Goal: Information Seeking & Learning: Learn about a topic

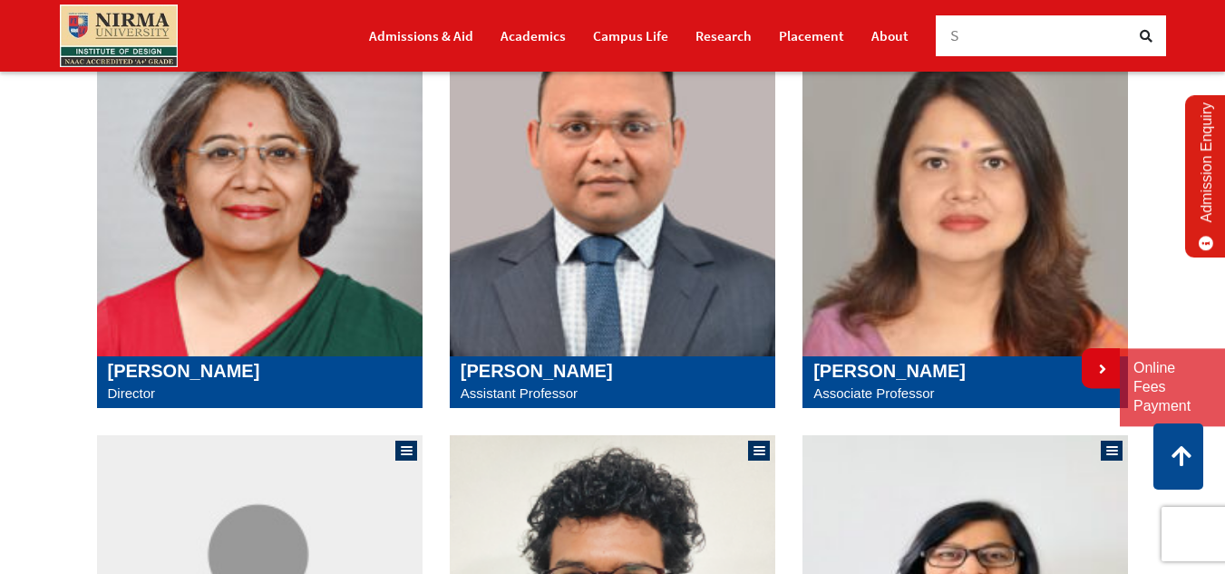
scroll to position [445, 0]
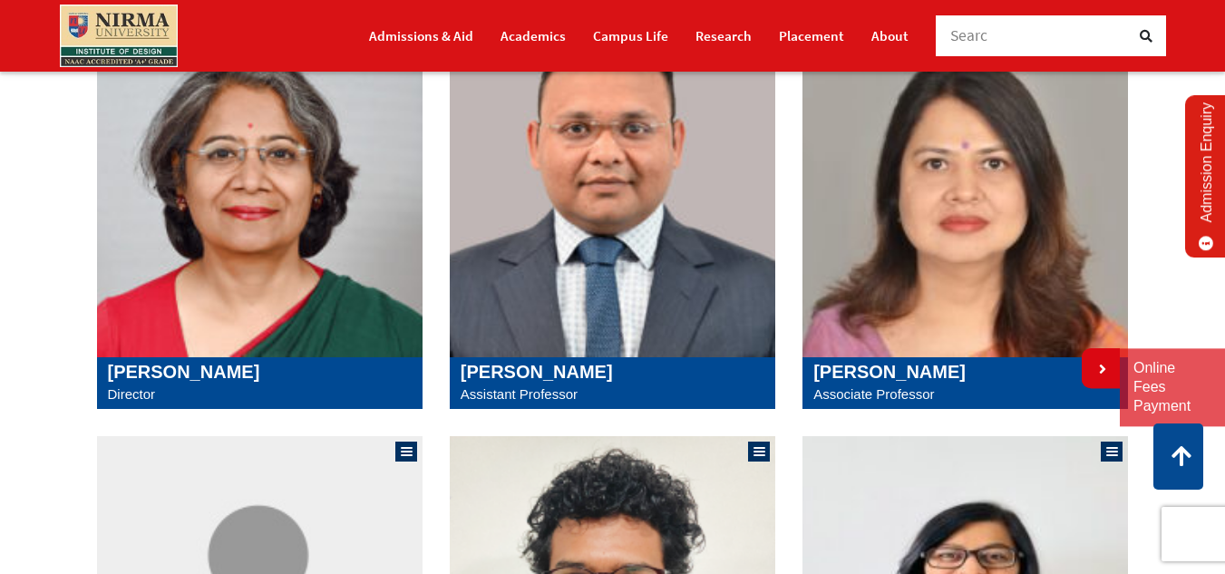
click at [868, 395] on p "Associate Professor" at bounding box center [965, 395] width 304 height 24
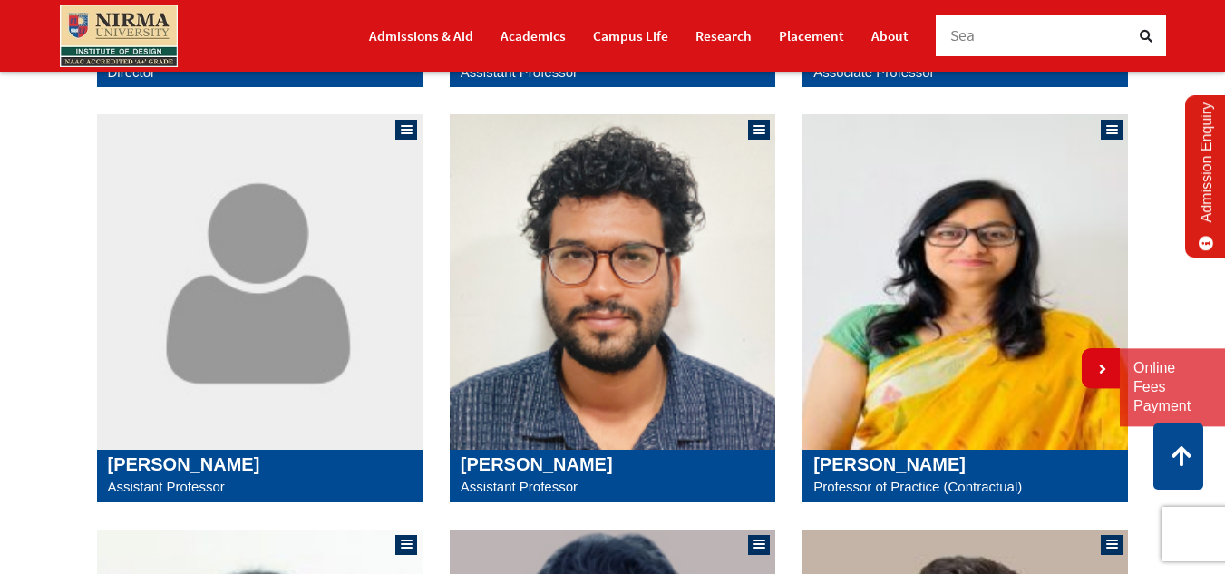
scroll to position [768, 0]
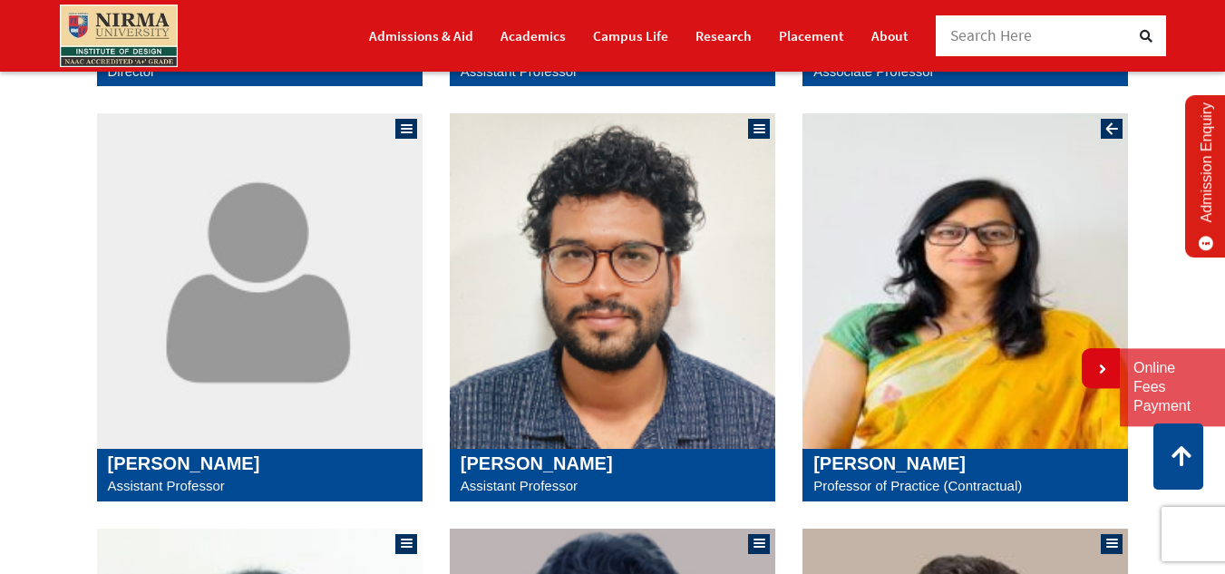
click at [905, 387] on img at bounding box center [965, 281] width 326 height 336
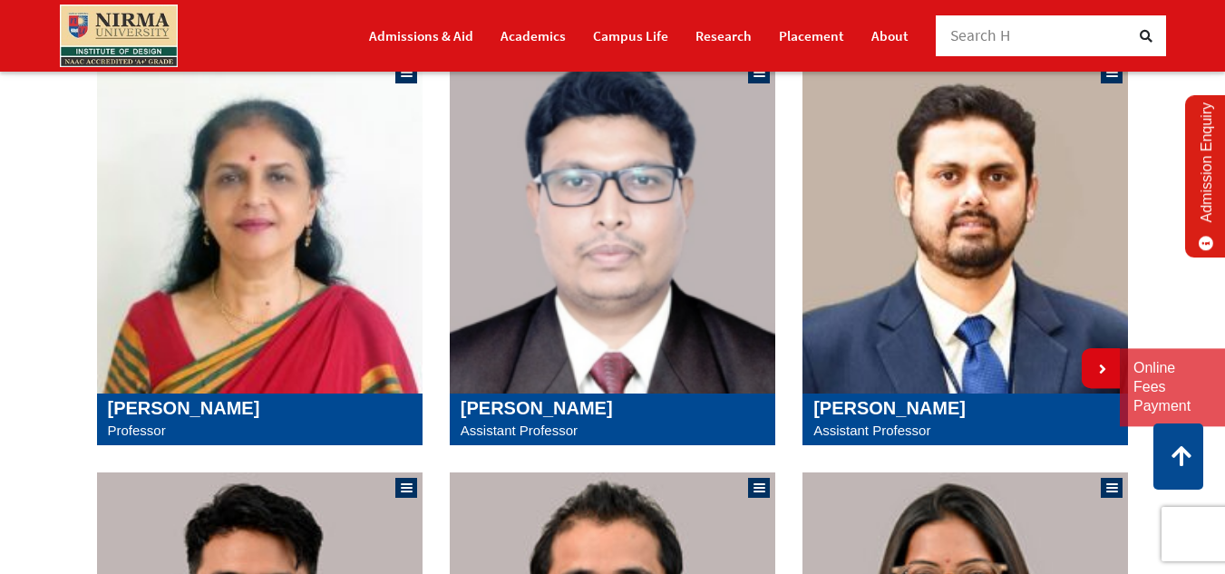
scroll to position [1240, 0]
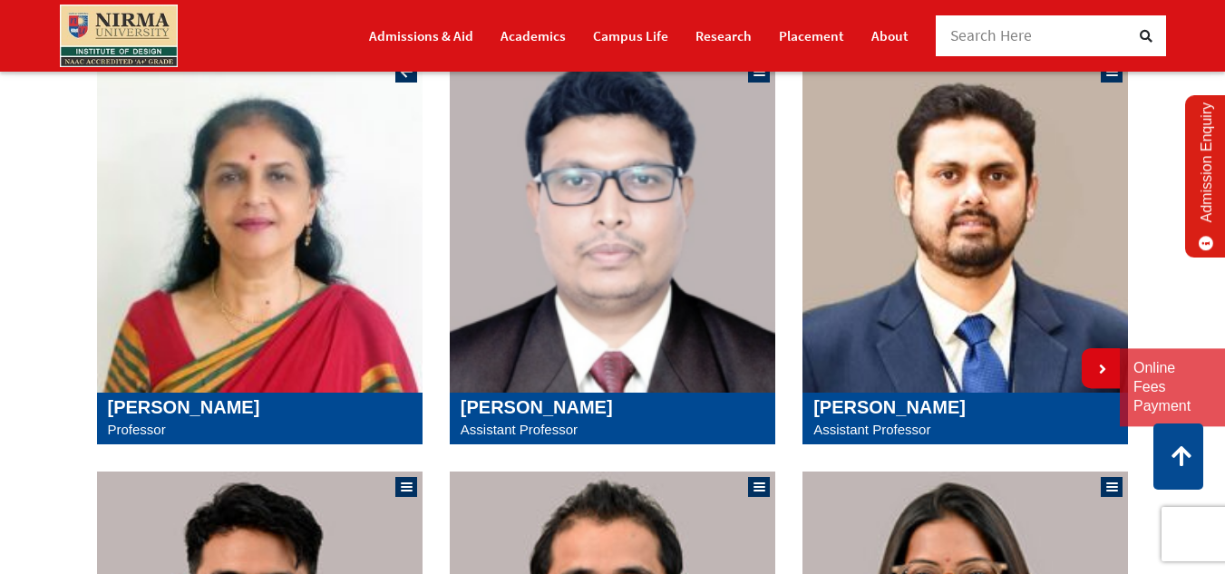
click at [307, 326] on img at bounding box center [260, 225] width 326 height 336
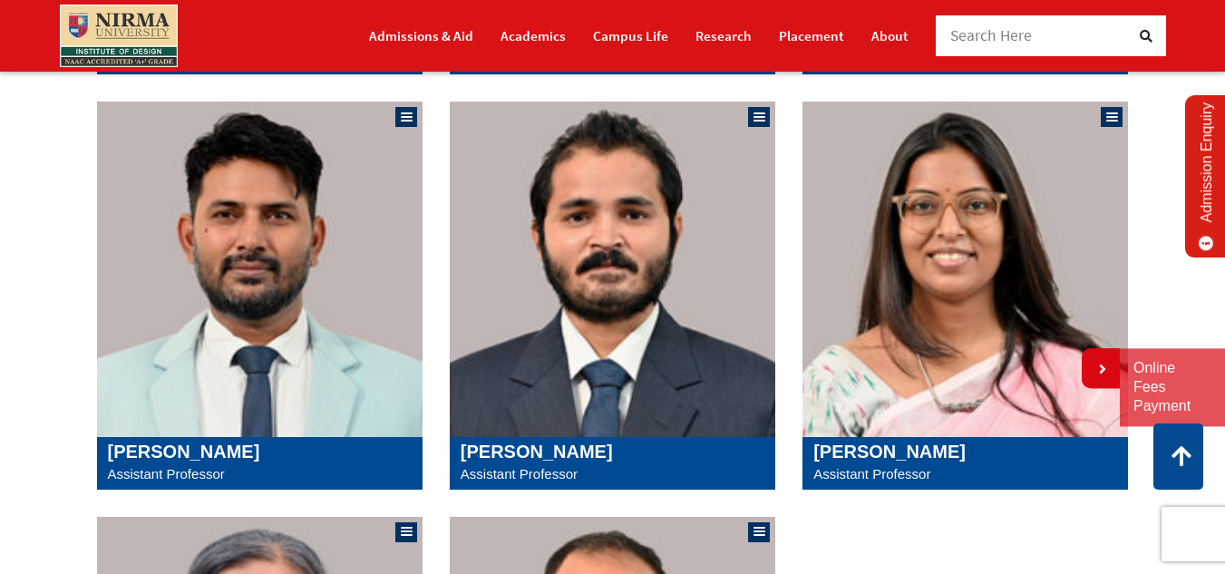
scroll to position [1610, 0]
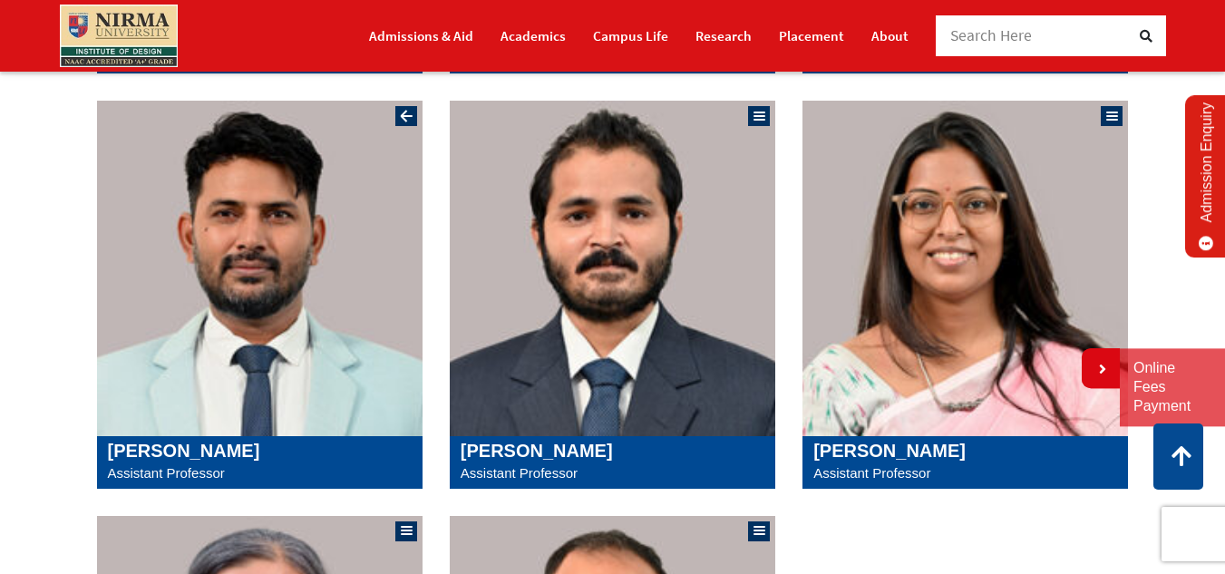
click at [289, 425] on img at bounding box center [260, 269] width 326 height 336
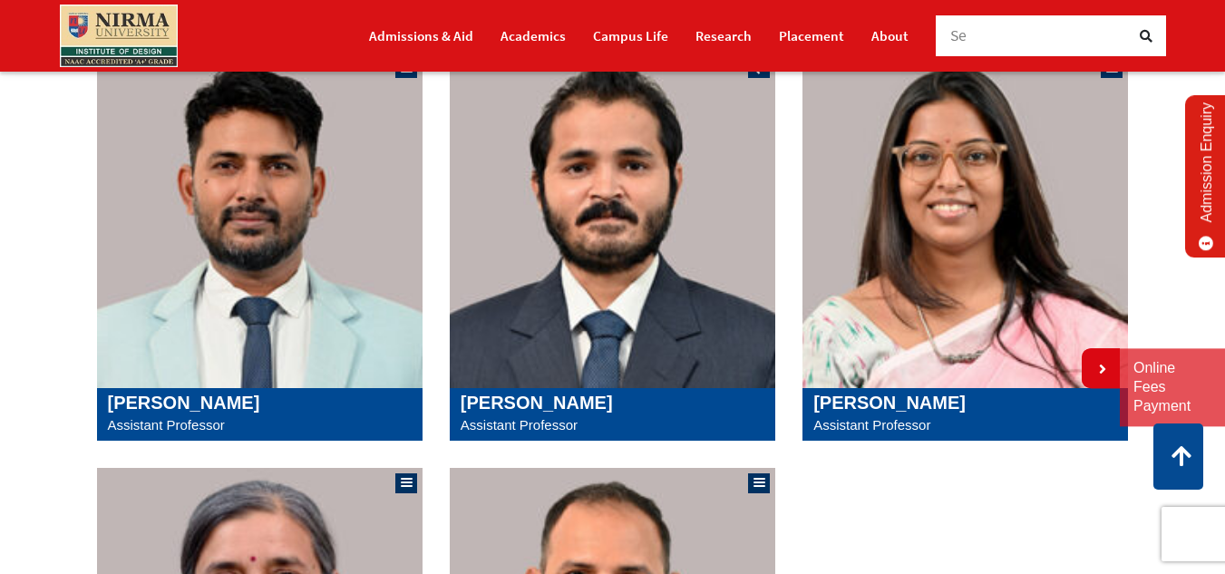
click at [596, 328] on img at bounding box center [613, 221] width 326 height 336
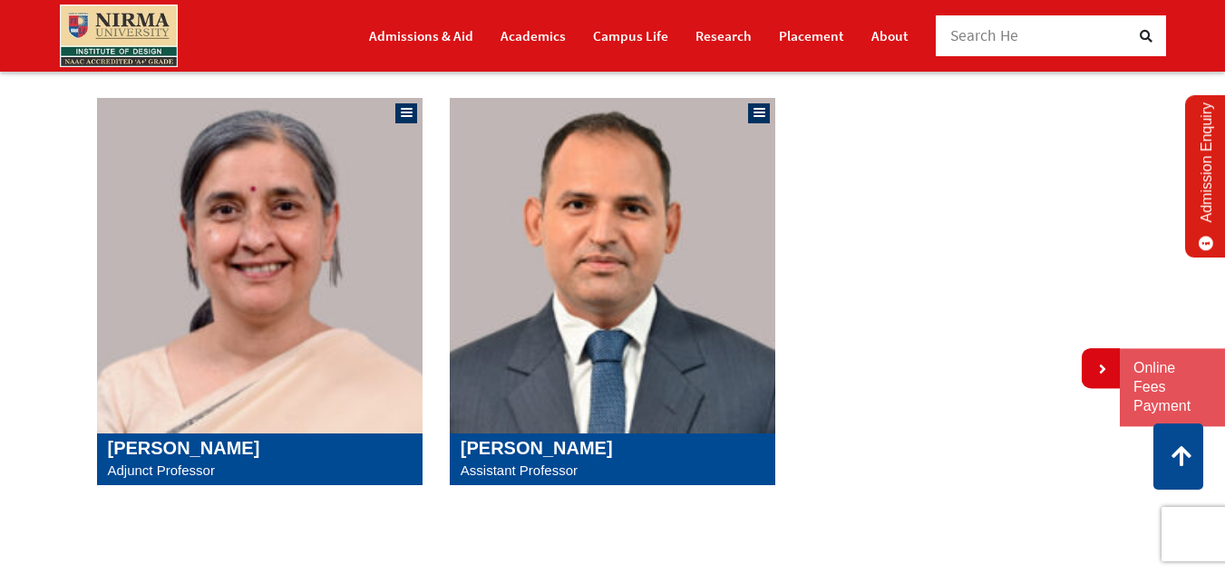
scroll to position [2025, 0]
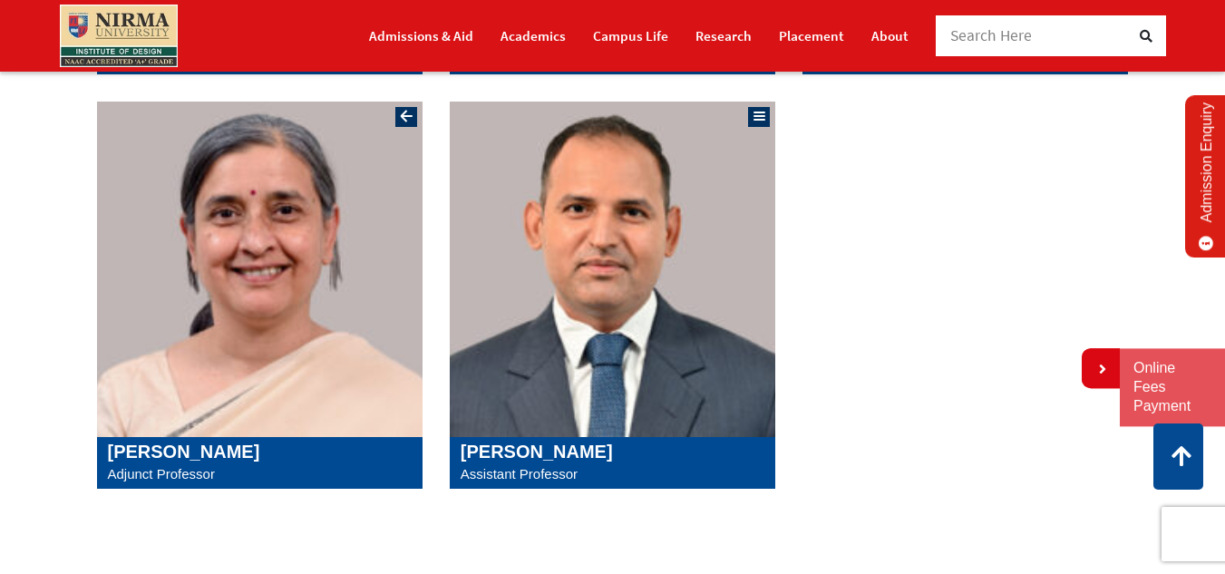
click at [306, 298] on img at bounding box center [260, 270] width 326 height 336
click at [582, 367] on img at bounding box center [613, 270] width 326 height 336
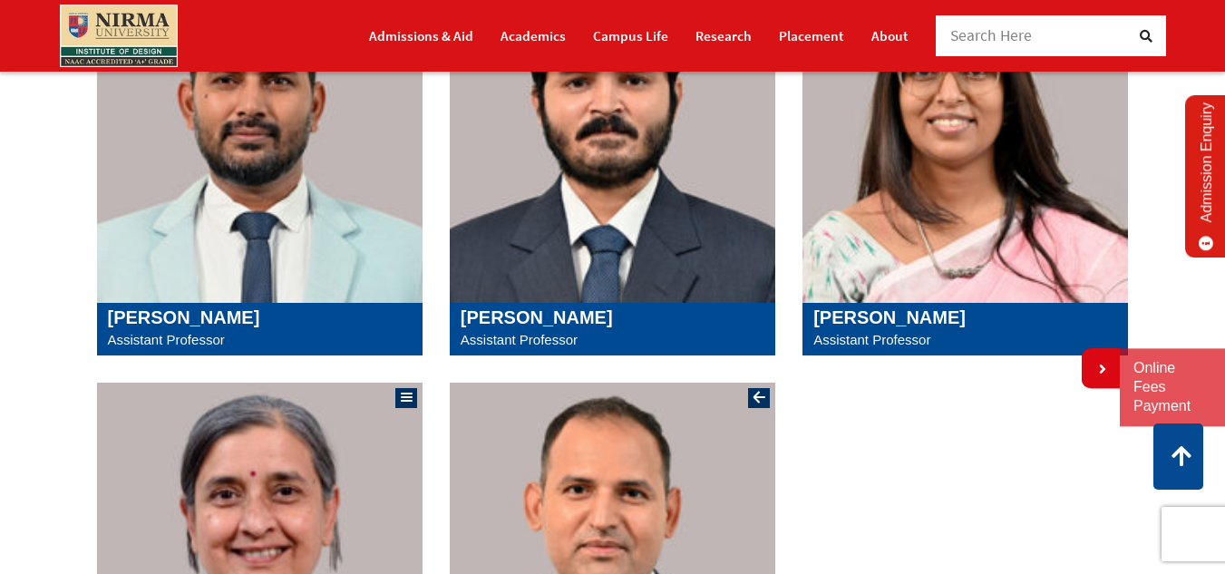
scroll to position [1743, 0]
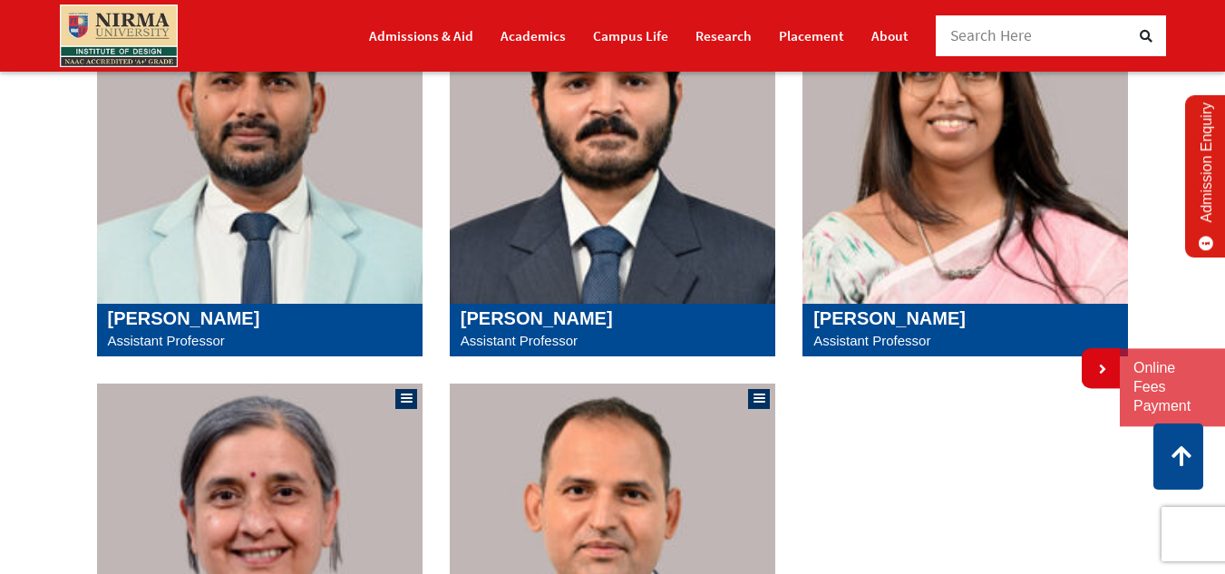
click at [937, 234] on img at bounding box center [965, 136] width 326 height 336
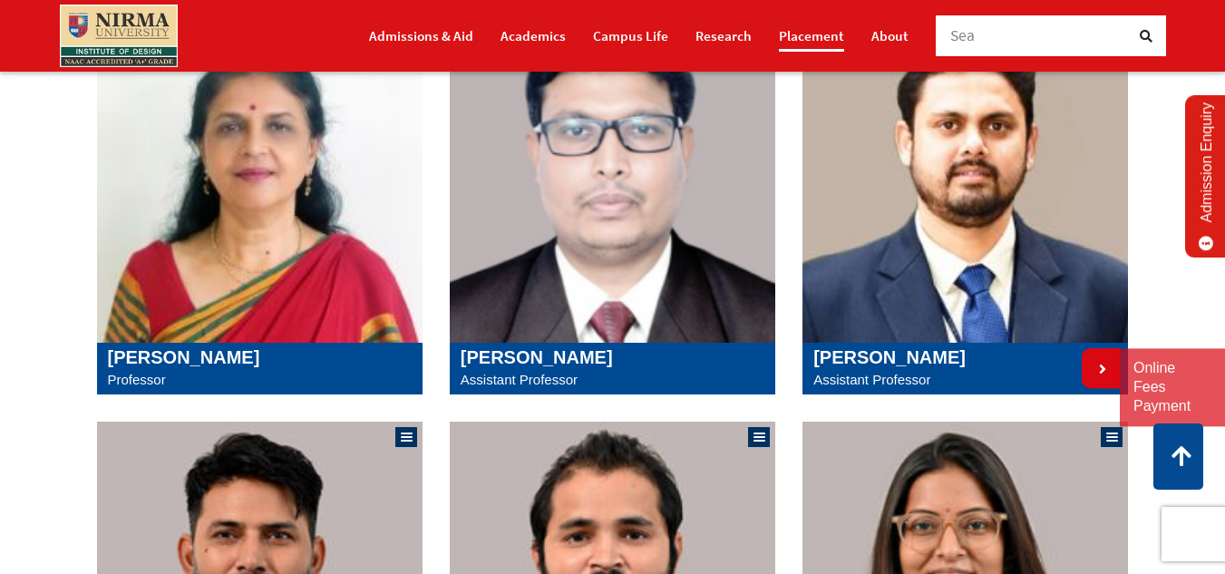
scroll to position [1250, 0]
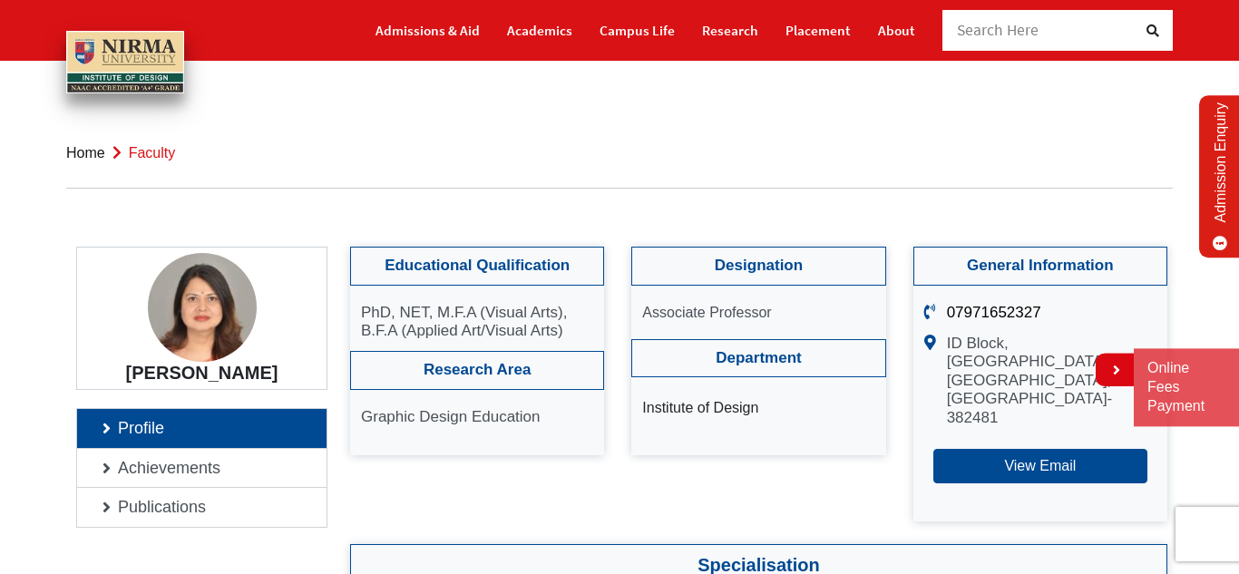
click at [138, 156] on span "faculty" at bounding box center [152, 152] width 47 height 15
click at [86, 159] on link "Home" at bounding box center [85, 152] width 39 height 15
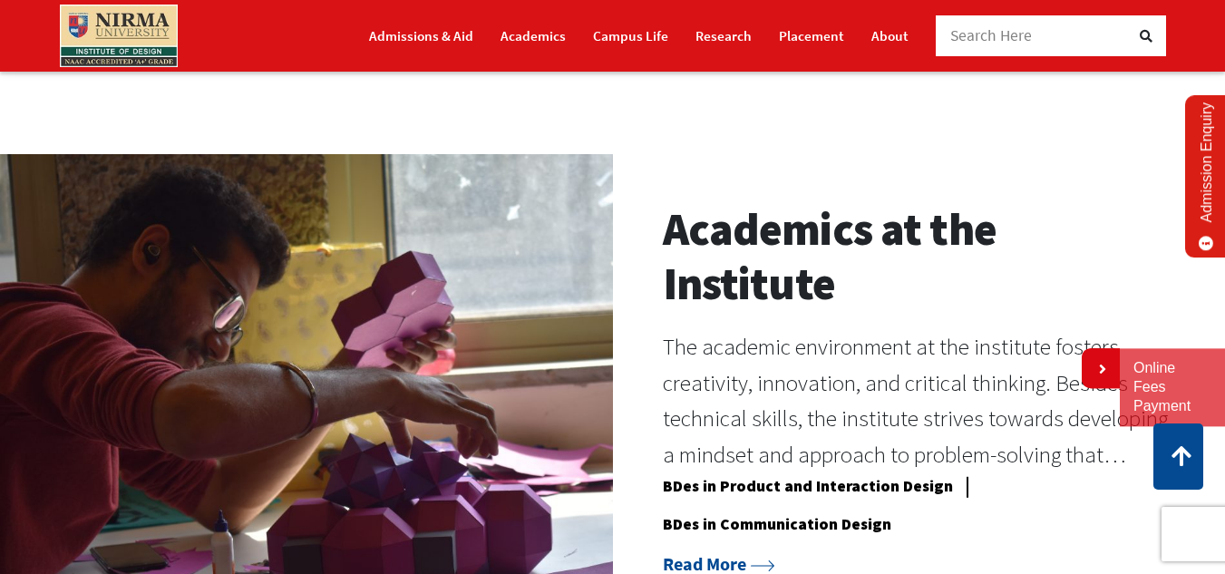
scroll to position [1298, 0]
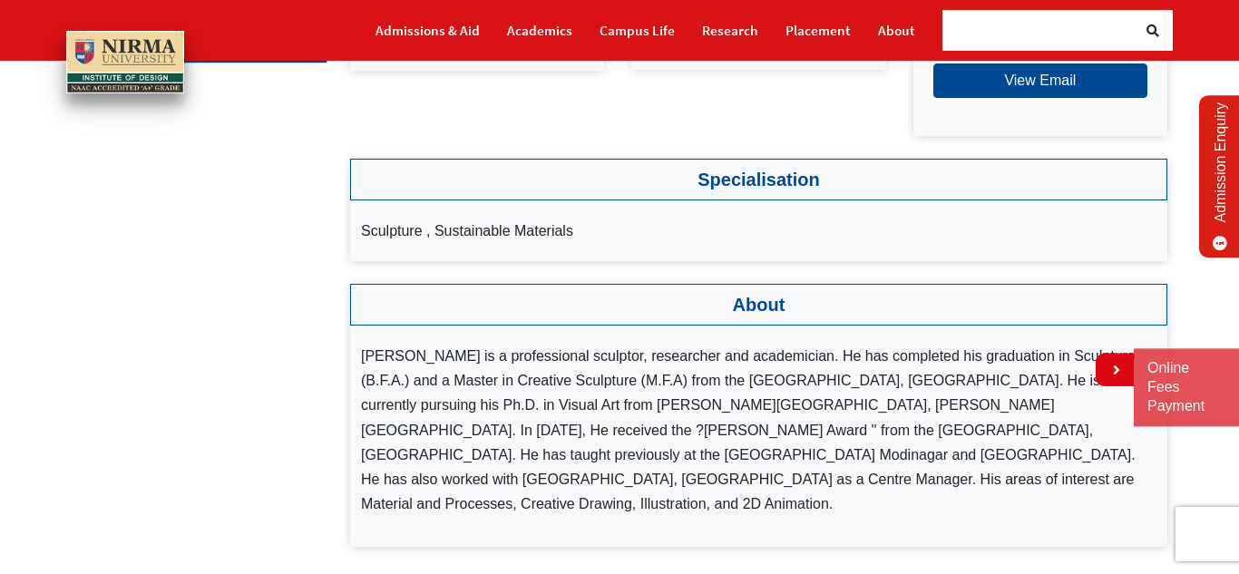
scroll to position [386, 0]
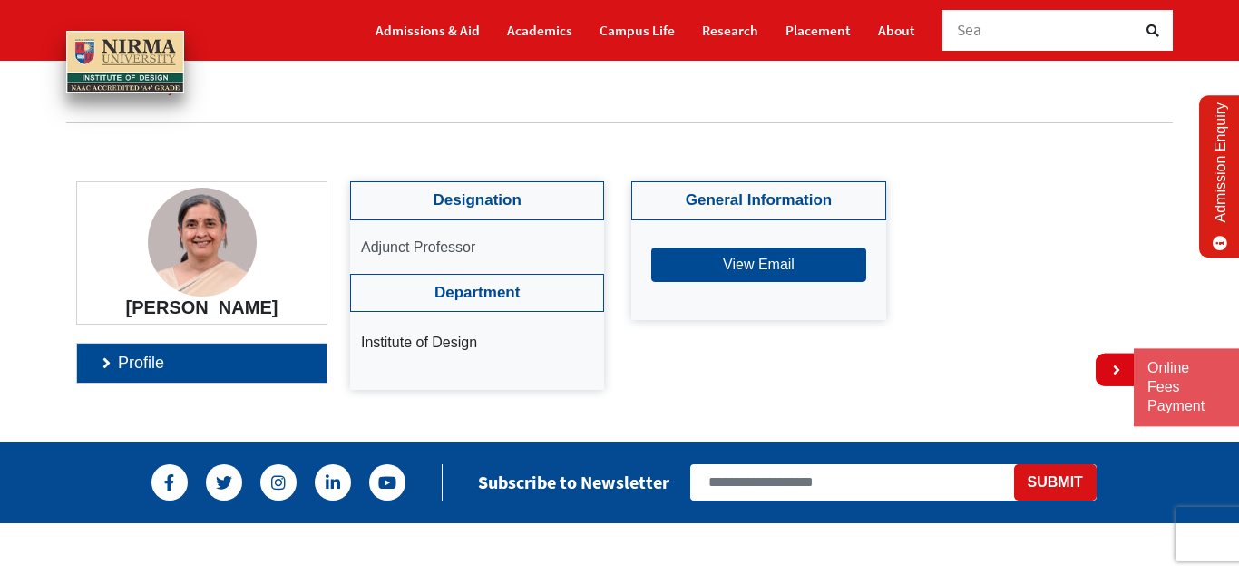
scroll to position [64, 0]
